Goal: Information Seeking & Learning: Compare options

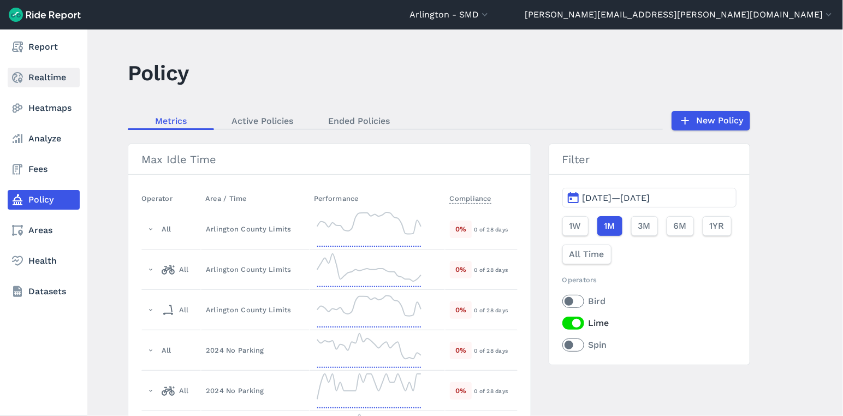
scroll to position [1814, 0]
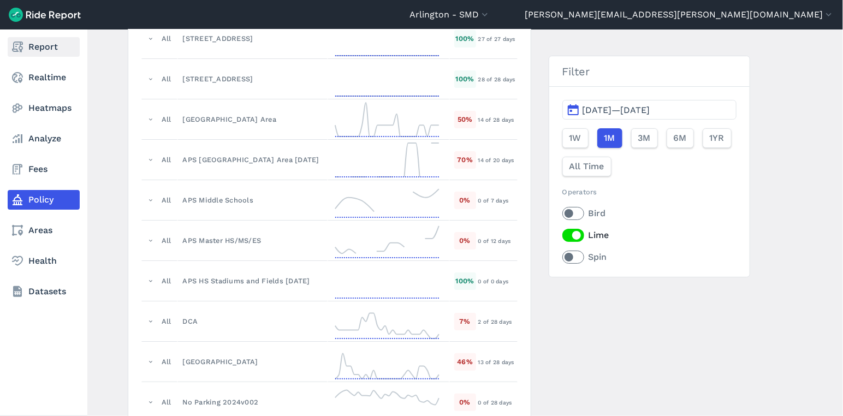
click at [37, 51] on link "Report" at bounding box center [44, 47] width 72 height 20
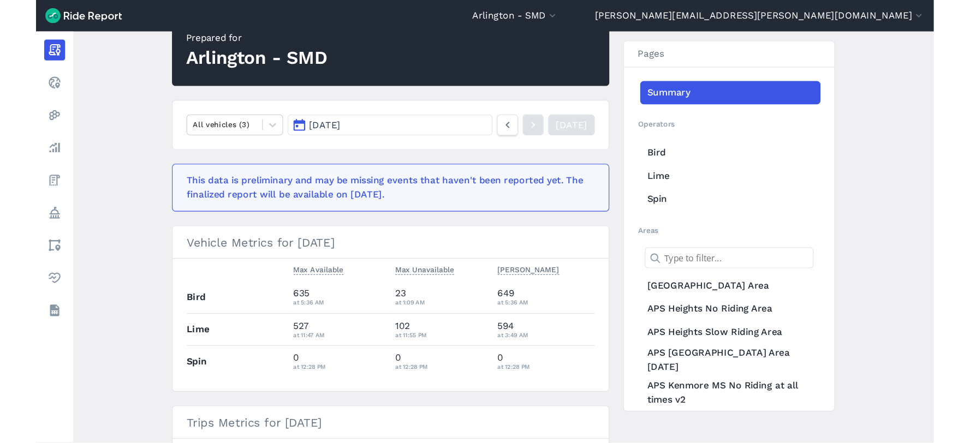
scroll to position [121, 0]
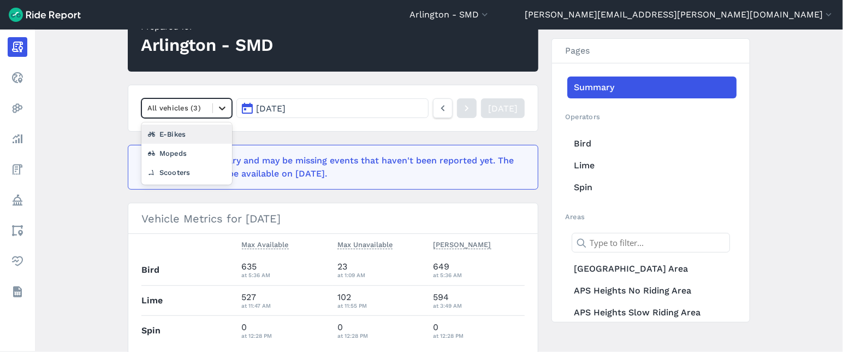
click at [221, 107] on icon at bounding box center [222, 108] width 11 height 11
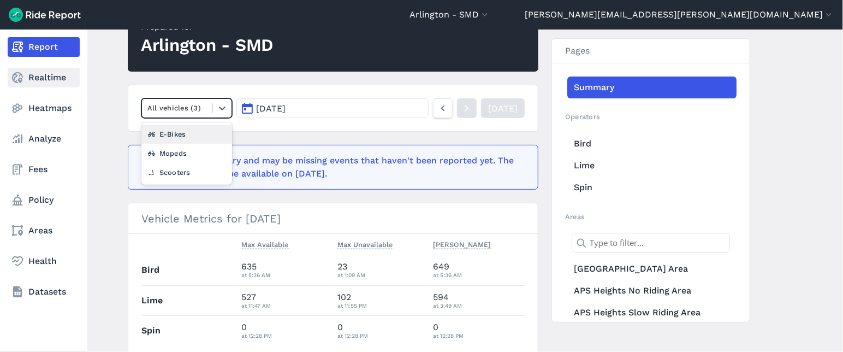
click at [38, 77] on link "Realtime" at bounding box center [44, 78] width 72 height 20
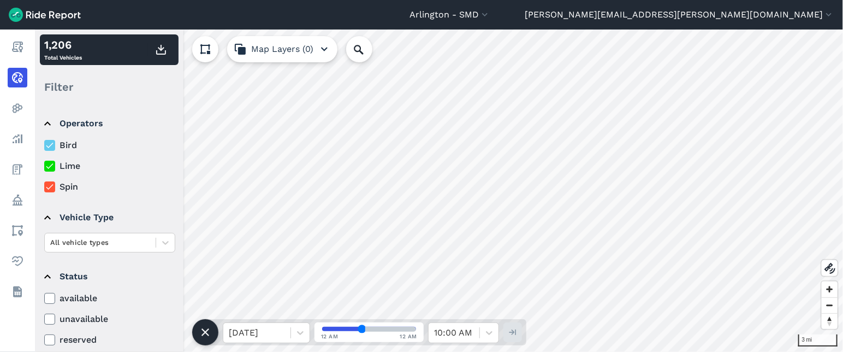
click at [52, 168] on icon at bounding box center [50, 166] width 10 height 11
click at [44, 167] on input "Lime" at bounding box center [44, 162] width 0 height 7
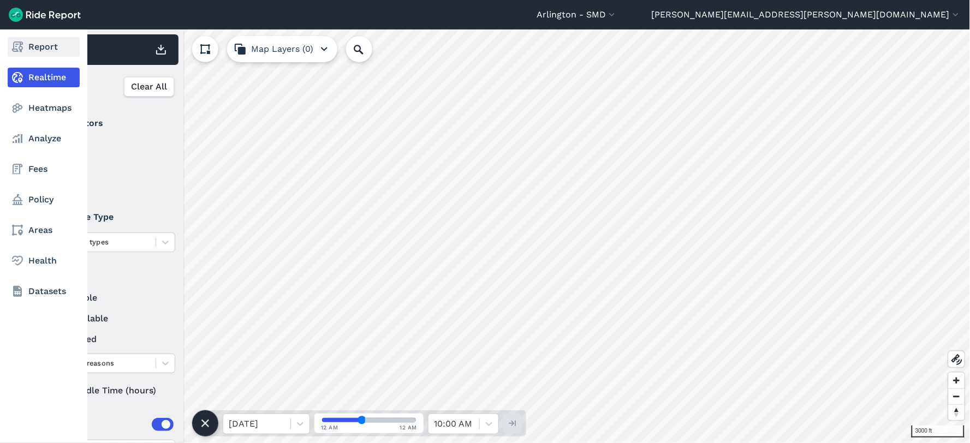
click at [29, 45] on link "Report" at bounding box center [44, 47] width 72 height 20
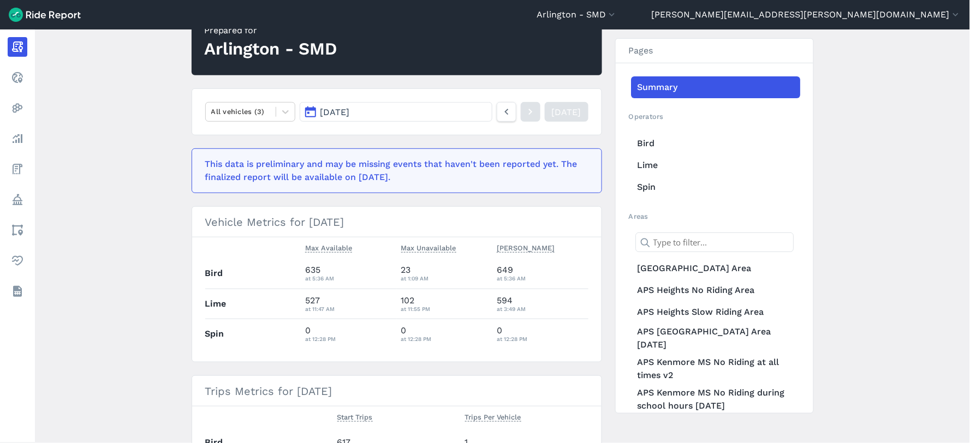
scroll to position [121, 0]
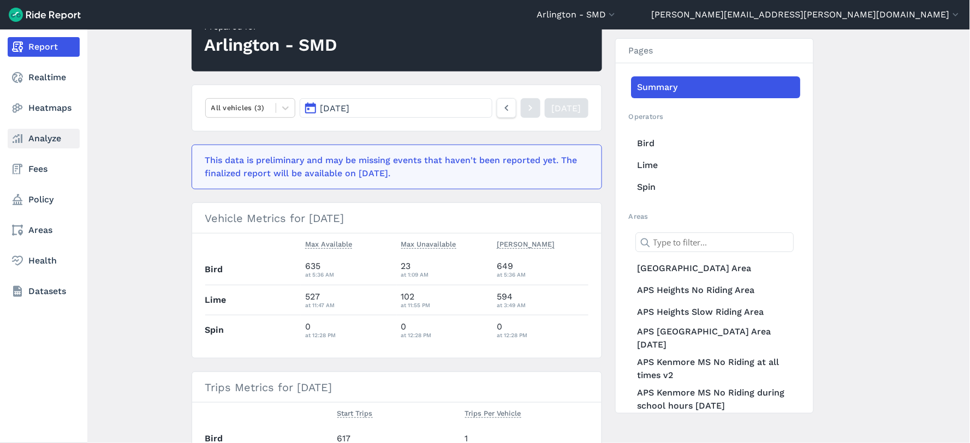
click at [36, 139] on link "Analyze" at bounding box center [44, 139] width 72 height 20
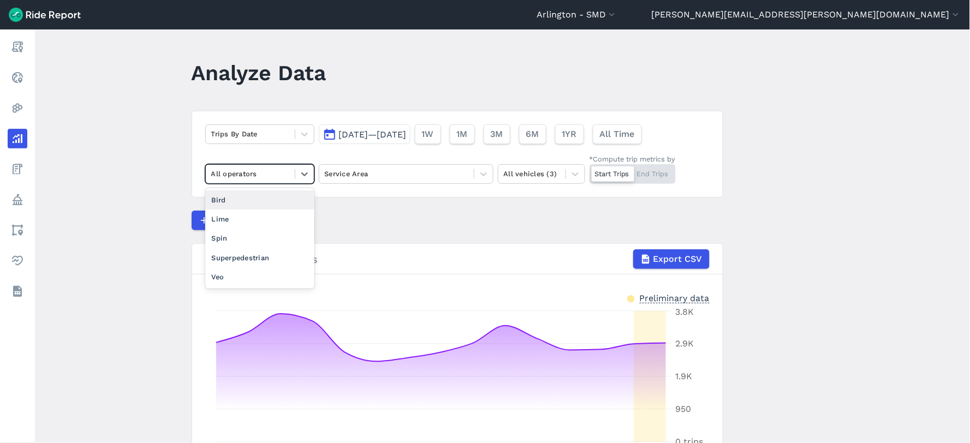
drag, startPoint x: 281, startPoint y: 167, endPoint x: 284, endPoint y: 173, distance: 7.1
click at [281, 167] on div "All operators" at bounding box center [250, 173] width 89 height 17
click at [243, 242] on div "Spin" at bounding box center [259, 238] width 109 height 19
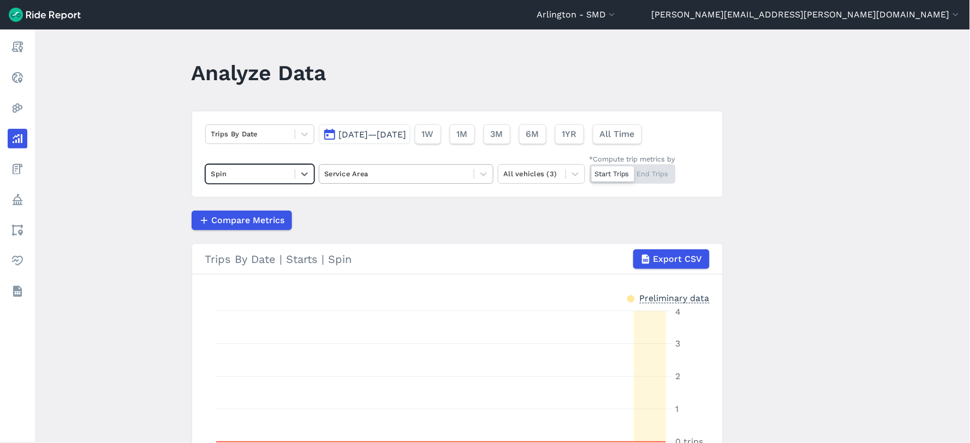
click at [368, 177] on div at bounding box center [397, 174] width 144 height 13
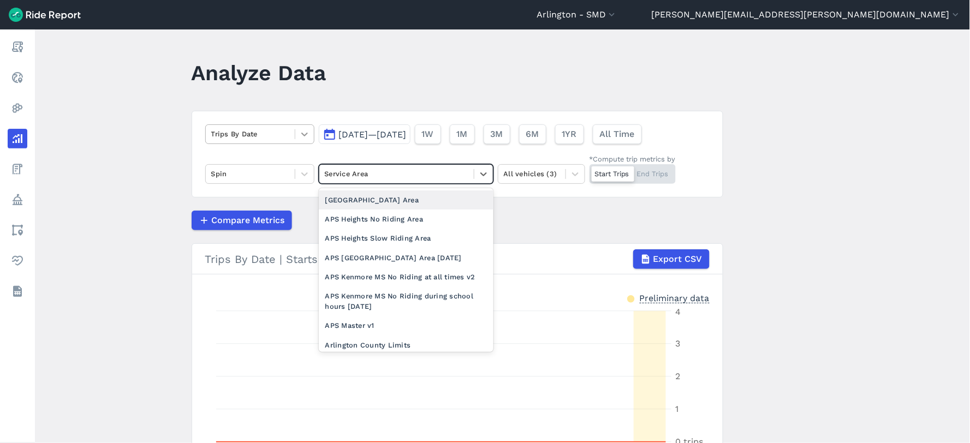
click at [302, 136] on icon at bounding box center [304, 134] width 11 height 11
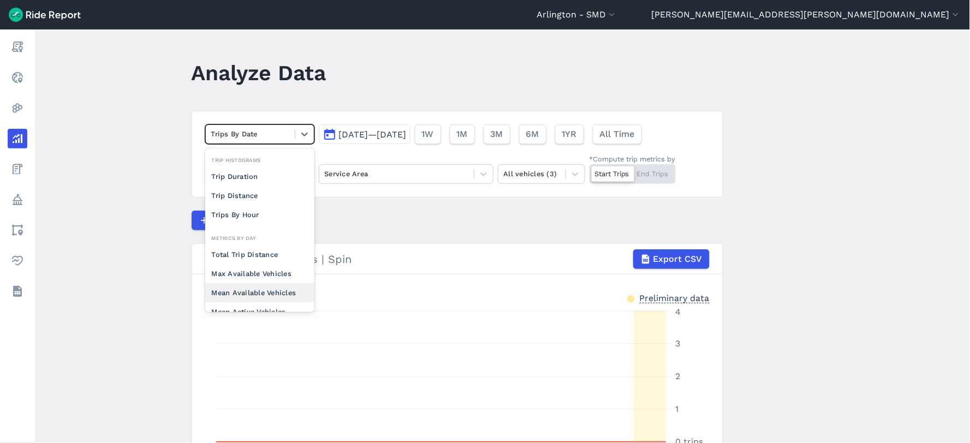
click at [259, 287] on div "Mean Available Vehicles" at bounding box center [259, 292] width 109 height 19
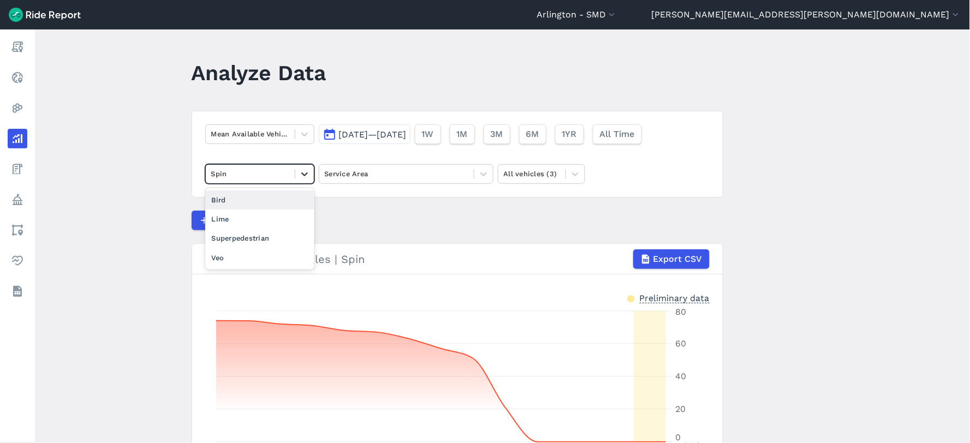
click at [305, 175] on icon at bounding box center [304, 175] width 7 height 4
click at [264, 202] on div "Bird" at bounding box center [259, 200] width 109 height 19
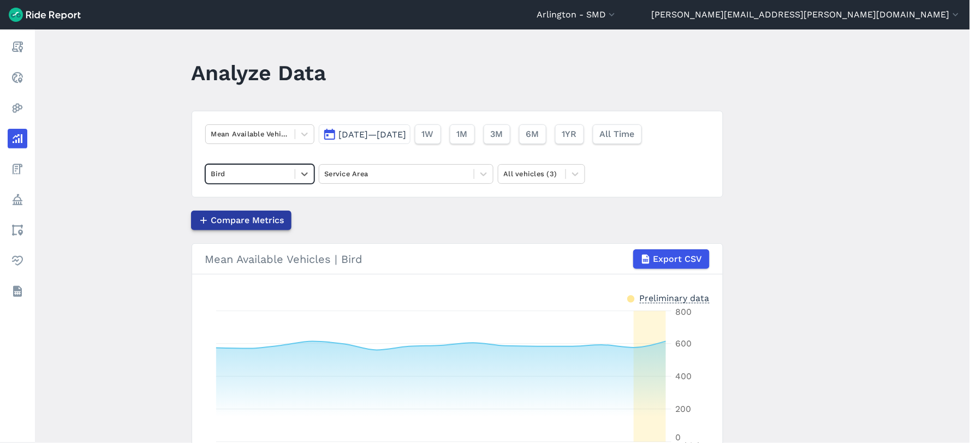
click at [266, 219] on span "Compare Metrics" at bounding box center [247, 220] width 73 height 13
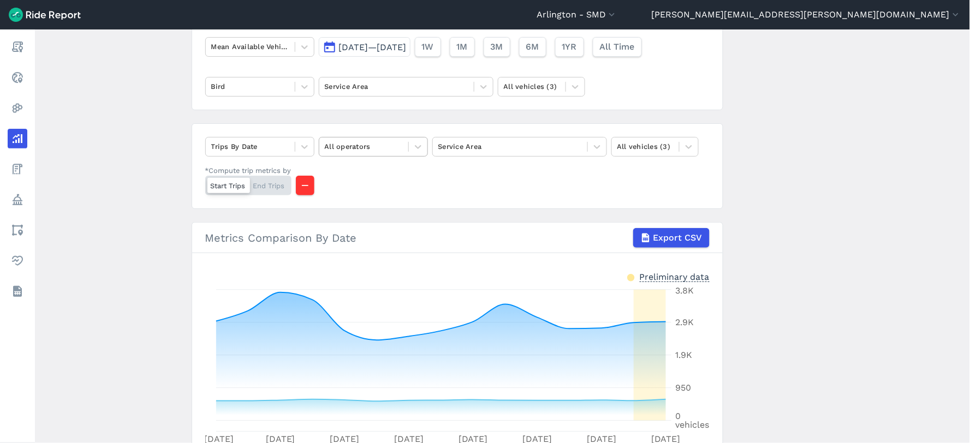
scroll to position [121, 0]
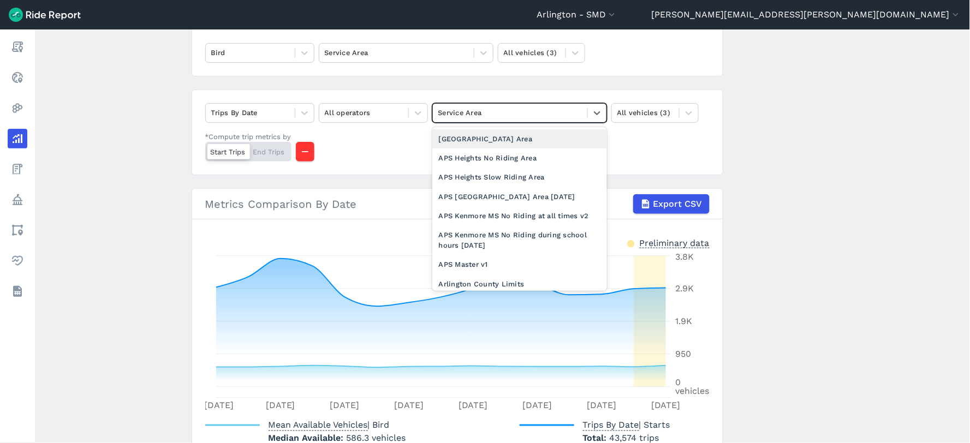
click at [538, 111] on div at bounding box center [510, 112] width 144 height 13
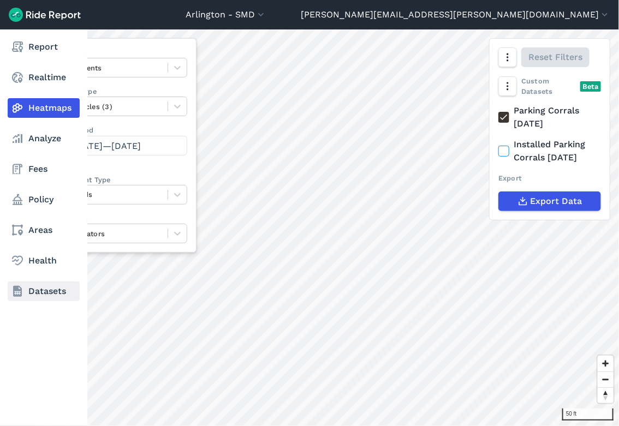
click at [28, 286] on link "Datasets" at bounding box center [44, 292] width 72 height 20
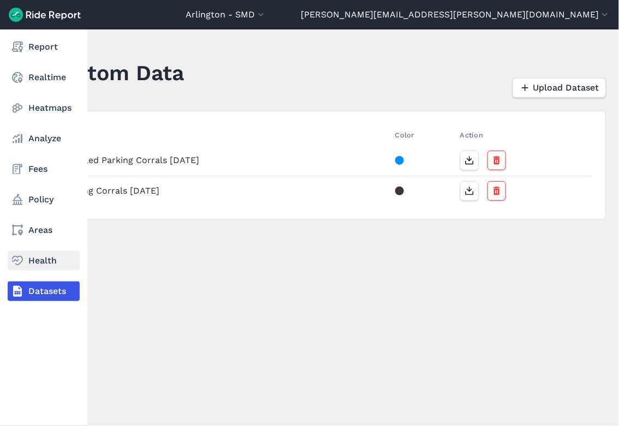
click at [22, 264] on icon at bounding box center [17, 260] width 13 height 13
